Goal: Transaction & Acquisition: Download file/media

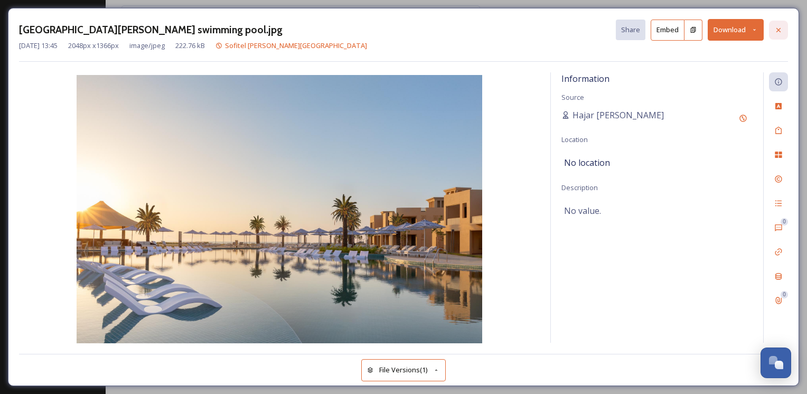
click at [779, 23] on div at bounding box center [778, 30] width 19 height 19
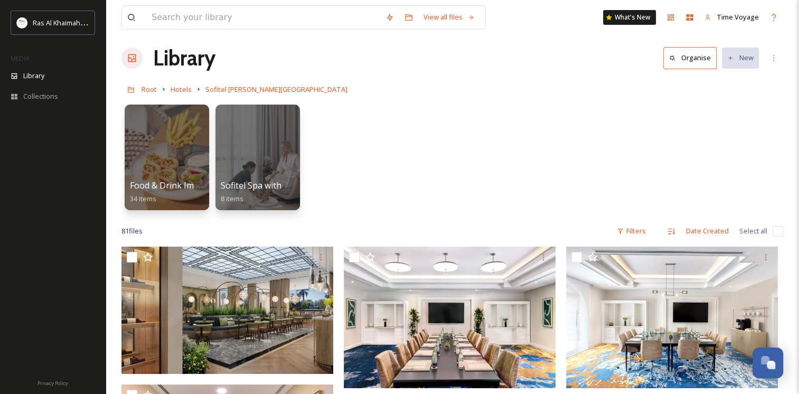
scroll to position [8, 0]
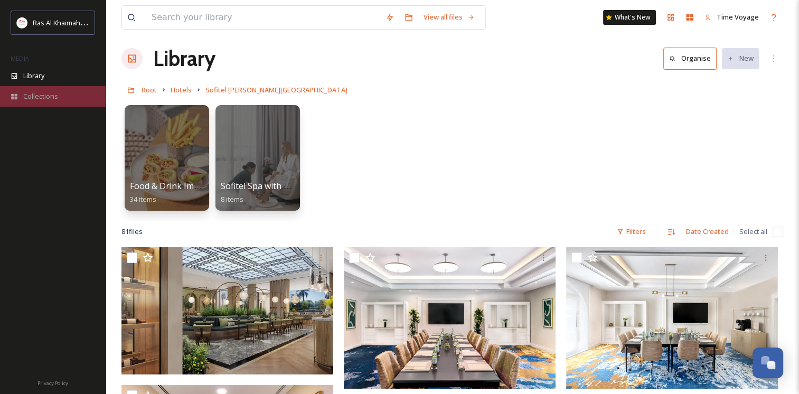
click at [38, 89] on div "Collections" at bounding box center [53, 96] width 106 height 21
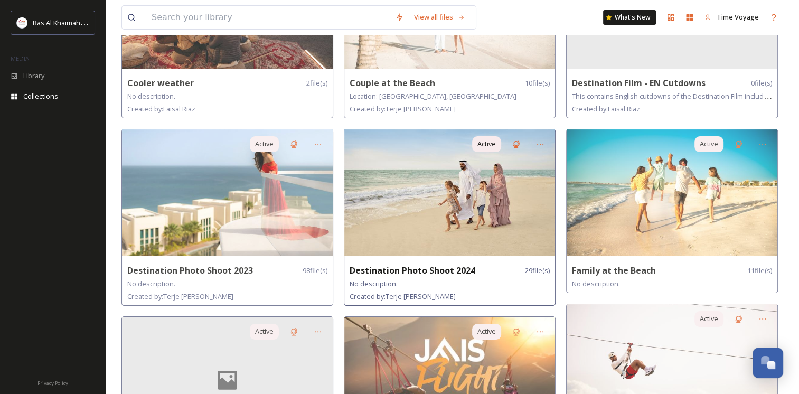
scroll to position [173, 0]
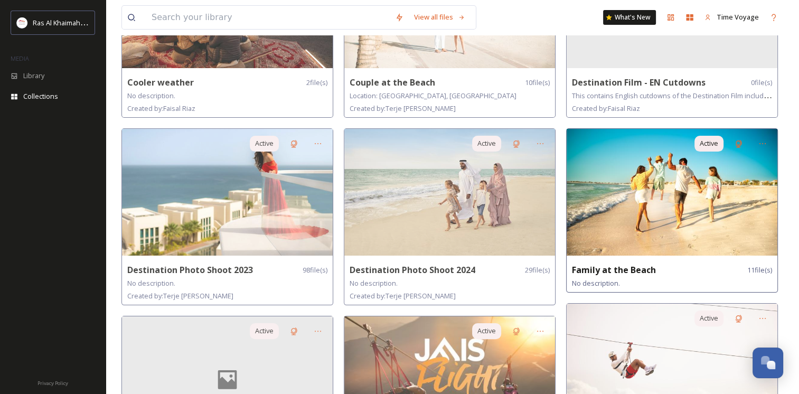
click at [647, 240] on img at bounding box center [672, 192] width 211 height 127
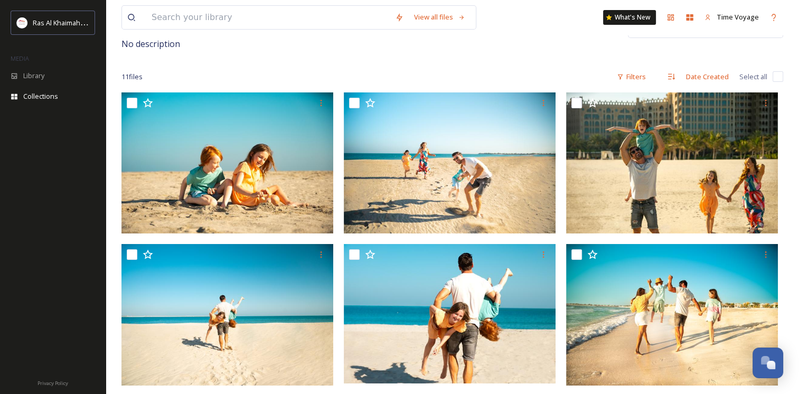
scroll to position [81, 0]
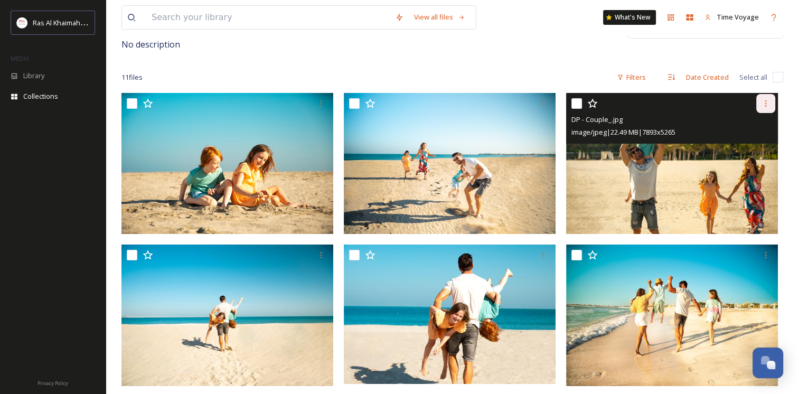
click at [759, 101] on div at bounding box center [766, 103] width 19 height 19
click at [752, 137] on div "Download" at bounding box center [753, 147] width 43 height 21
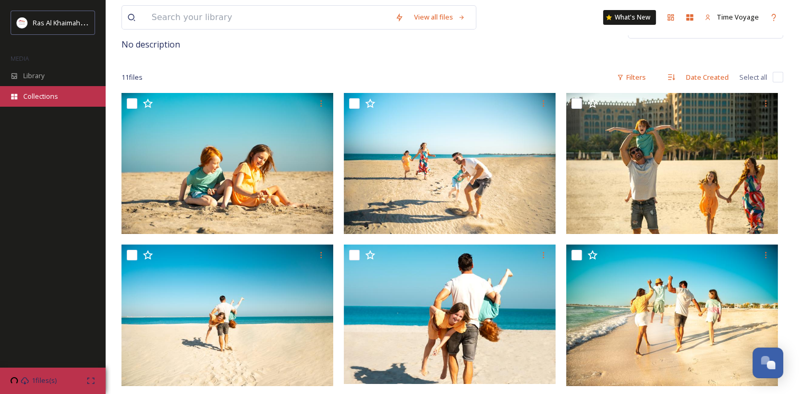
click at [49, 94] on span "Collections" at bounding box center [40, 96] width 35 height 10
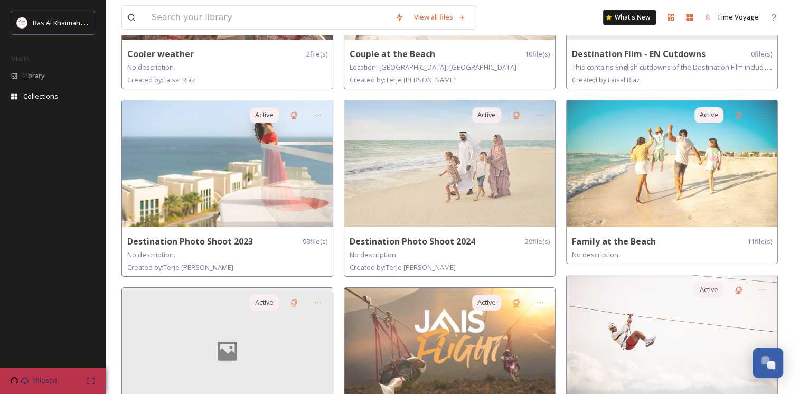
scroll to position [202, 0]
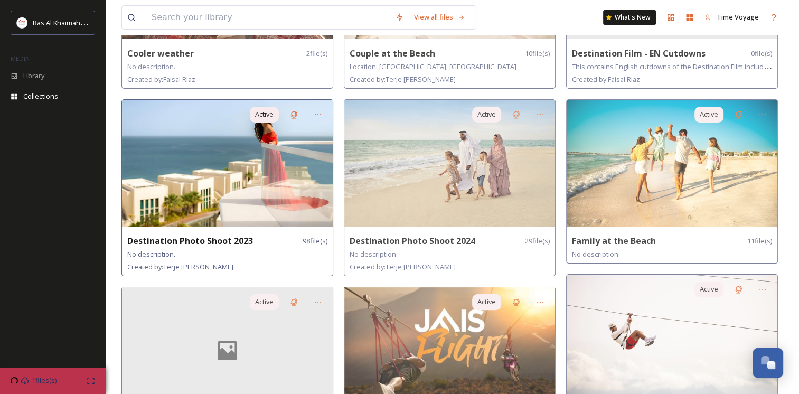
click at [210, 242] on strong "Destination Photo Shoot 2023" at bounding box center [190, 241] width 126 height 12
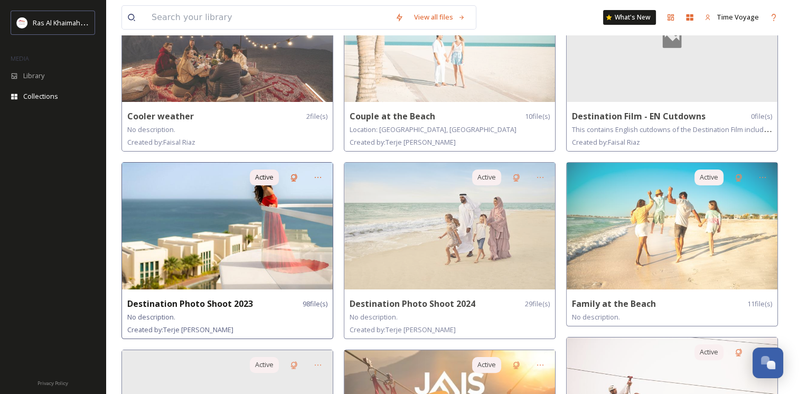
scroll to position [0, 0]
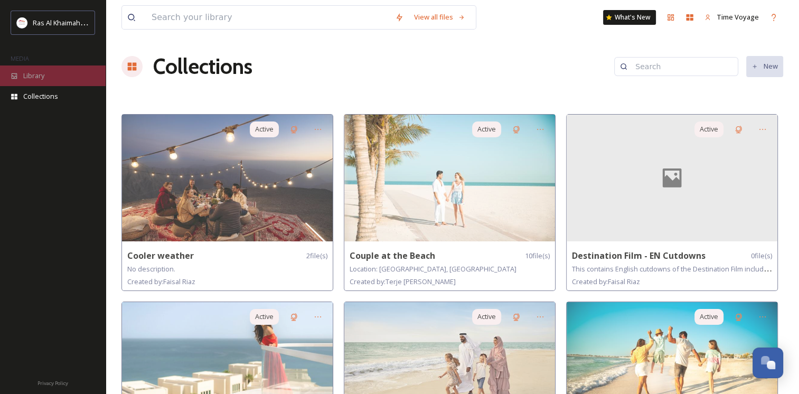
click at [25, 67] on div "Library" at bounding box center [53, 76] width 106 height 21
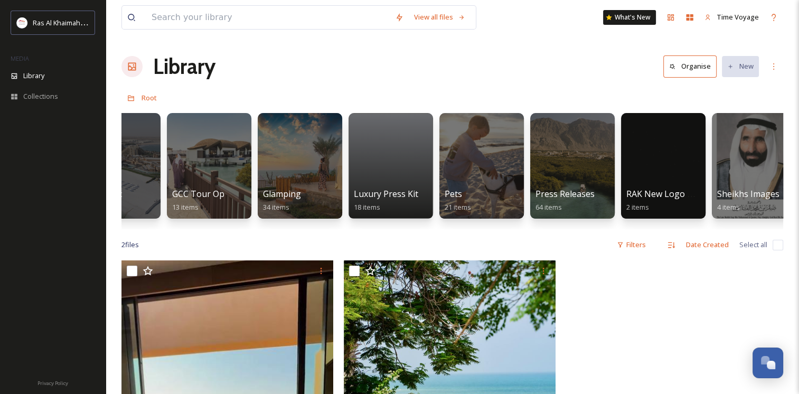
scroll to position [0, 1882]
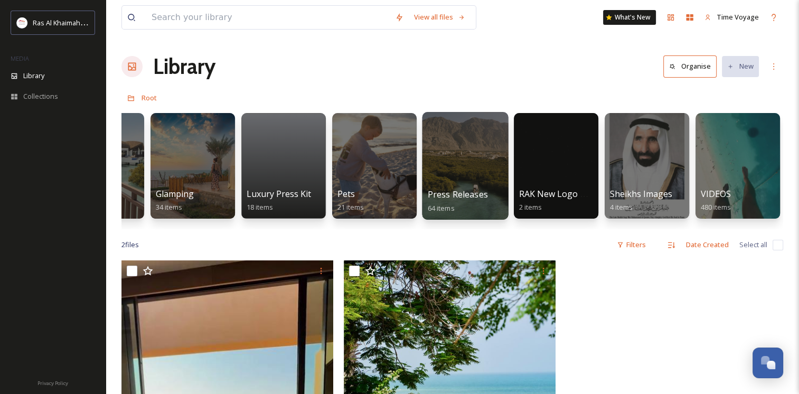
click at [448, 158] on div at bounding box center [465, 166] width 86 height 108
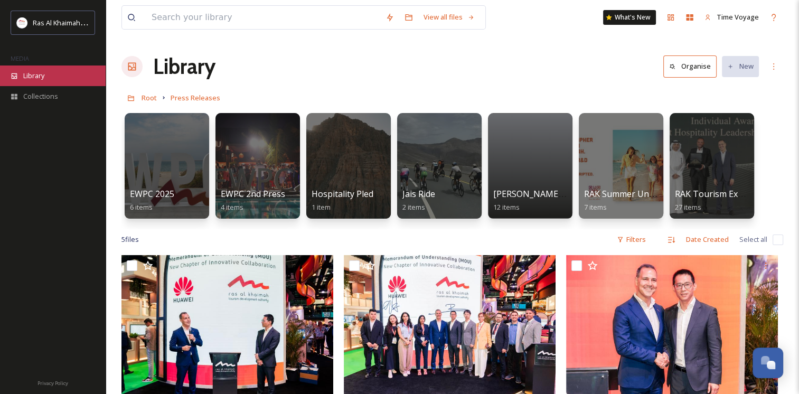
click at [29, 79] on span "Library" at bounding box center [33, 76] width 21 height 10
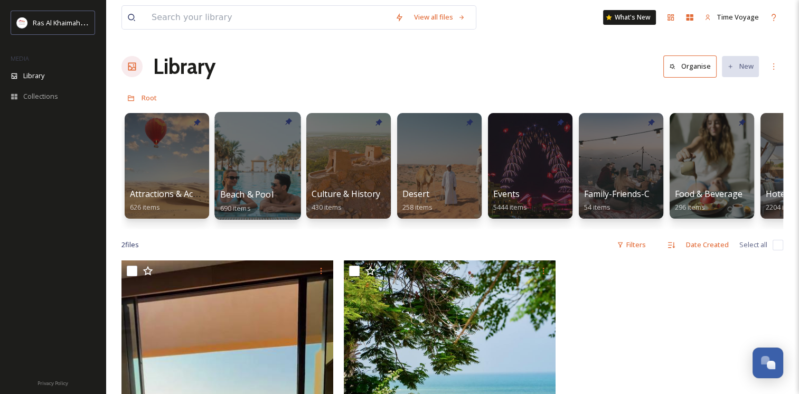
click at [246, 174] on div at bounding box center [258, 166] width 86 height 108
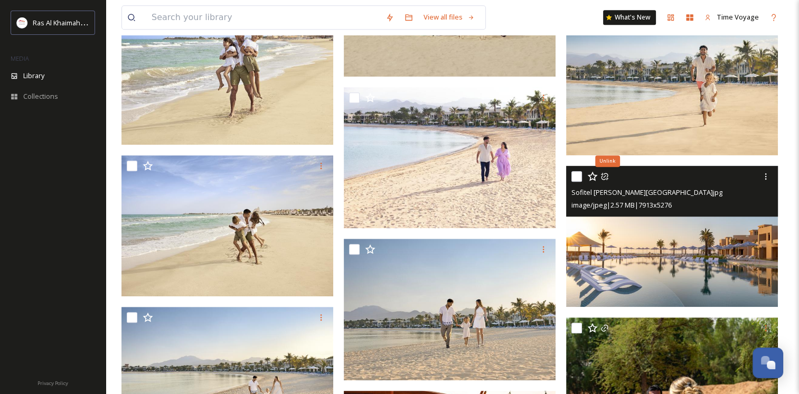
scroll to position [687, 0]
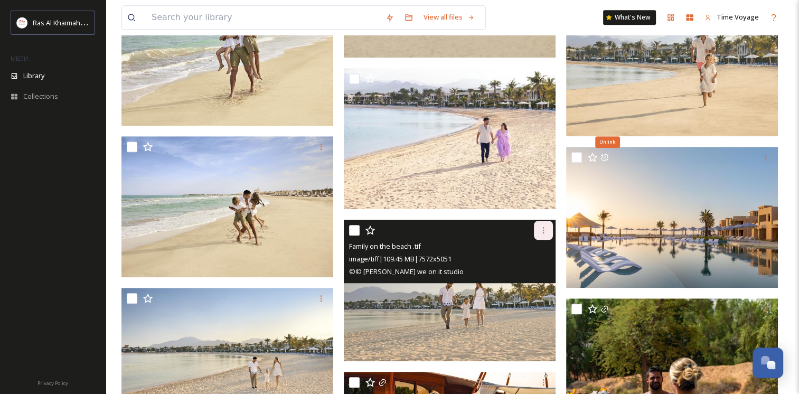
click at [540, 229] on icon at bounding box center [543, 230] width 8 height 8
click at [533, 270] on span "Download" at bounding box center [531, 274] width 32 height 10
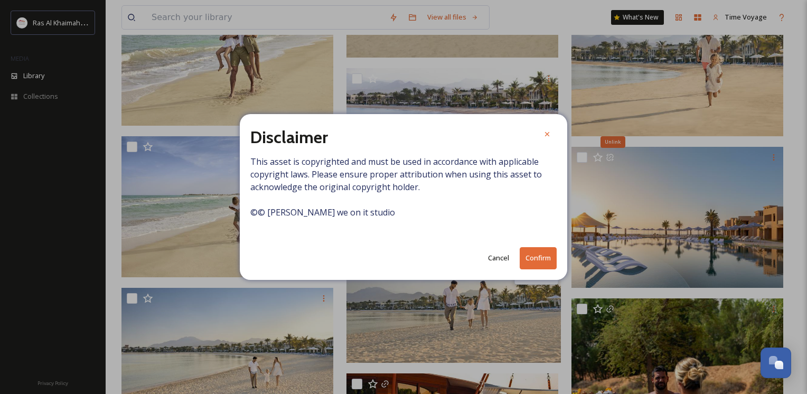
click at [528, 261] on button "Confirm" at bounding box center [538, 258] width 37 height 22
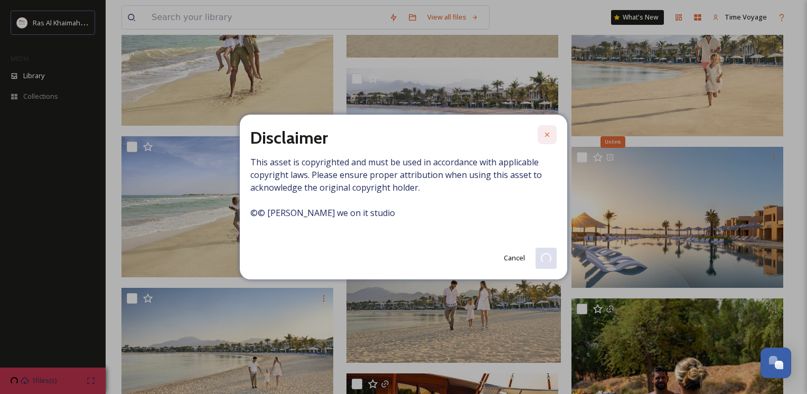
click at [549, 134] on icon at bounding box center [547, 135] width 8 height 8
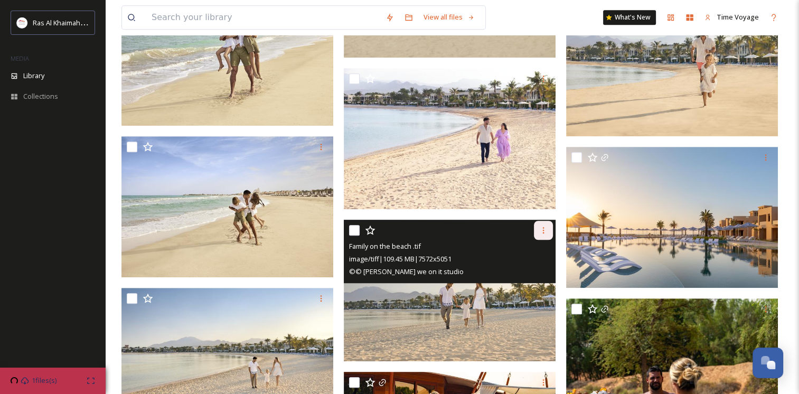
click at [545, 231] on icon at bounding box center [543, 230] width 8 height 8
click at [524, 254] on span "View File" at bounding box center [528, 253] width 27 height 10
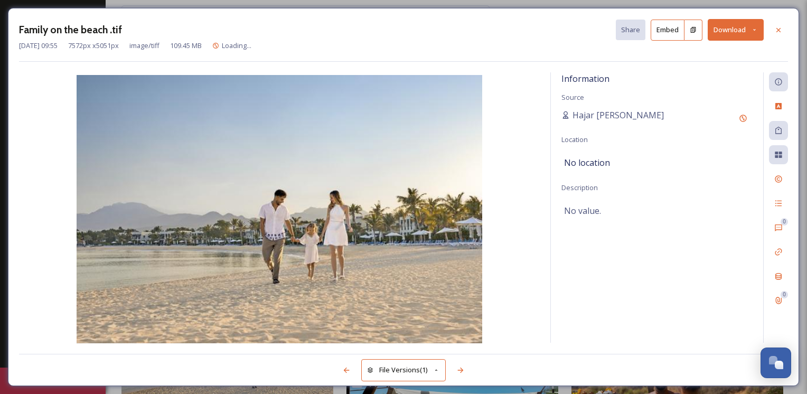
click at [725, 29] on button "Download" at bounding box center [736, 30] width 56 height 22
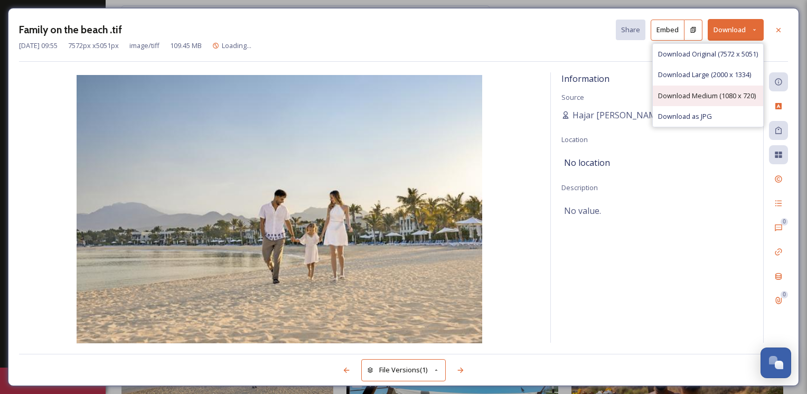
click at [719, 95] on span "Download Medium (1080 x 720)" at bounding box center [707, 96] width 98 height 10
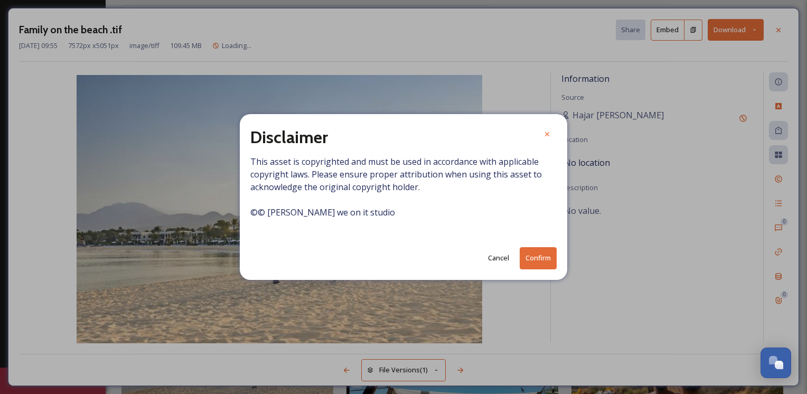
click at [541, 267] on button "Confirm" at bounding box center [538, 258] width 37 height 22
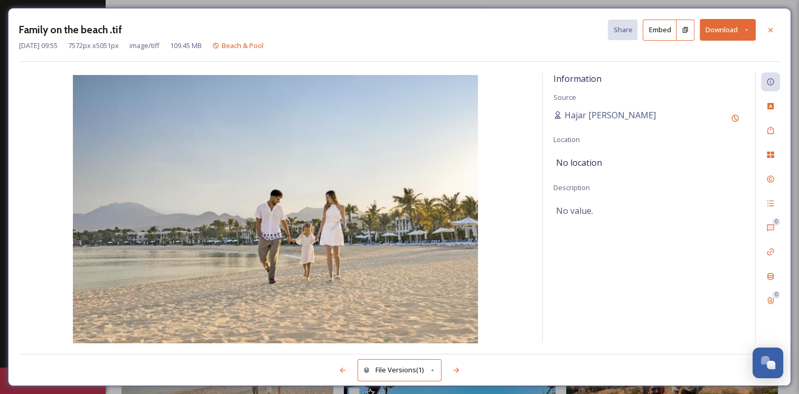
click at [514, 115] on img at bounding box center [275, 210] width 513 height 271
click at [750, 33] on icon at bounding box center [746, 29] width 7 height 7
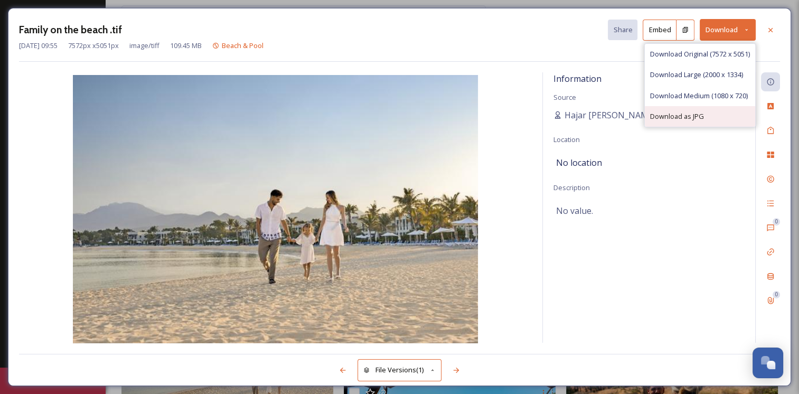
click at [700, 119] on span "Download as JPG" at bounding box center [677, 116] width 54 height 10
